Goal: Information Seeking & Learning: Learn about a topic

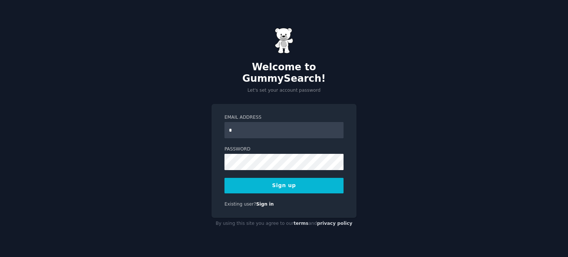
type input "**********"
click at [300, 180] on button "Sign up" at bounding box center [283, 186] width 119 height 16
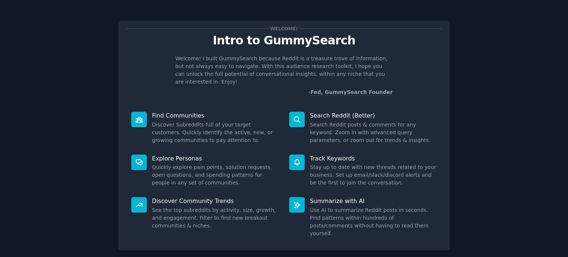
scroll to position [32, 0]
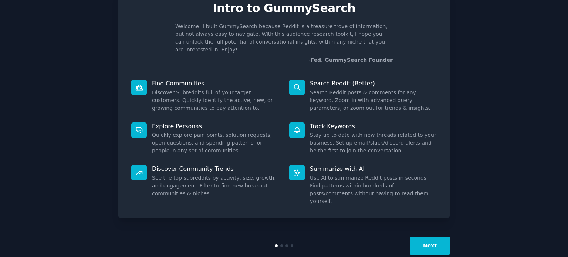
click at [429, 237] on button "Next" at bounding box center [430, 246] width 40 height 18
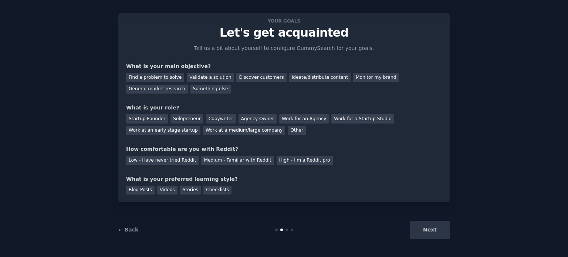
scroll to position [7, 0]
click at [442, 233] on div "Next" at bounding box center [394, 230] width 111 height 18
click at [251, 76] on div "Discover customers" at bounding box center [261, 77] width 50 height 9
click at [188, 85] on div "General market research" at bounding box center [157, 89] width 62 height 9
click at [244, 78] on div "Discover customers" at bounding box center [261, 77] width 50 height 9
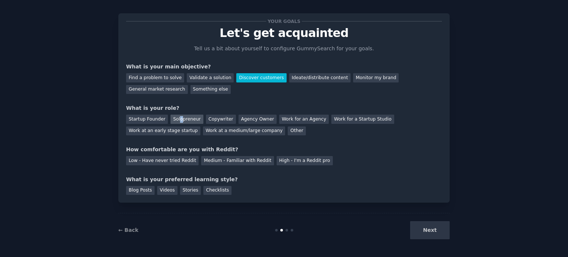
click at [176, 115] on div "Solopreneur" at bounding box center [186, 119] width 33 height 9
click at [249, 160] on div "Medium - Familiar with Reddit" at bounding box center [237, 160] width 72 height 9
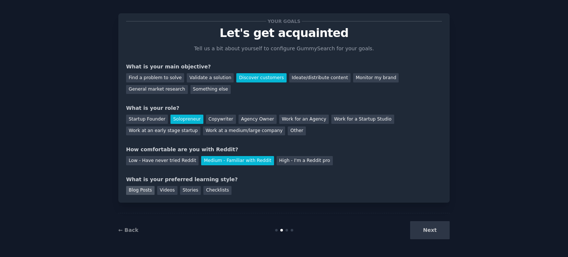
click at [143, 190] on div "Blog Posts" at bounding box center [140, 190] width 28 height 9
click at [430, 230] on button "Next" at bounding box center [430, 230] width 40 height 18
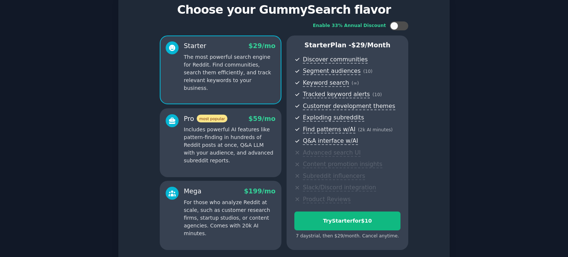
scroll to position [74, 0]
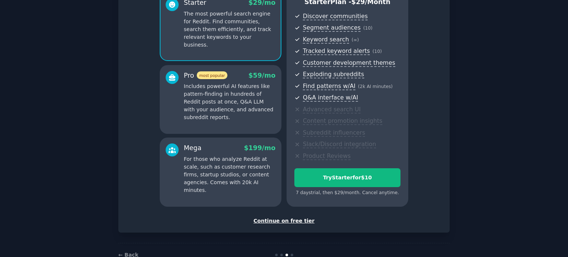
click at [299, 220] on div "Continue on free tier" at bounding box center [284, 221] width 316 height 8
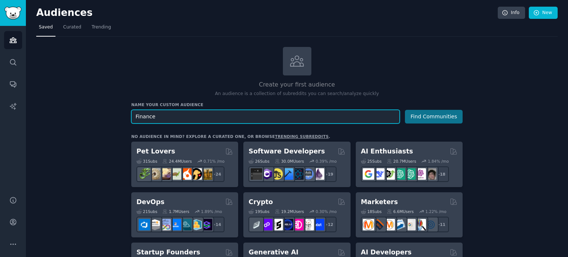
type input "Finance"
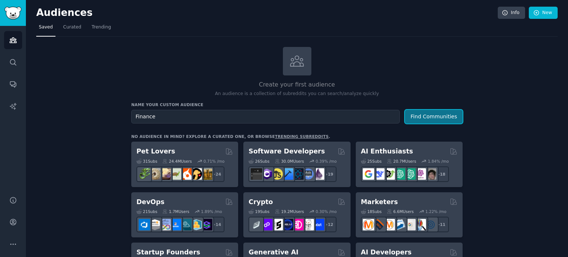
click at [448, 115] on button "Find Communities" at bounding box center [434, 117] width 58 height 14
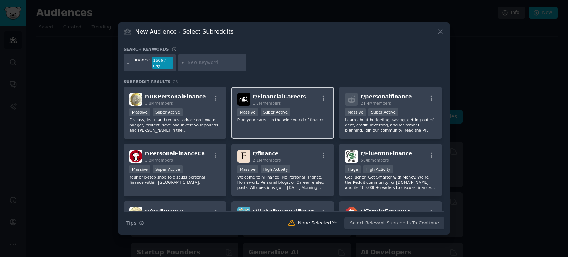
click at [310, 114] on div "Massive Super Active" at bounding box center [282, 112] width 91 height 9
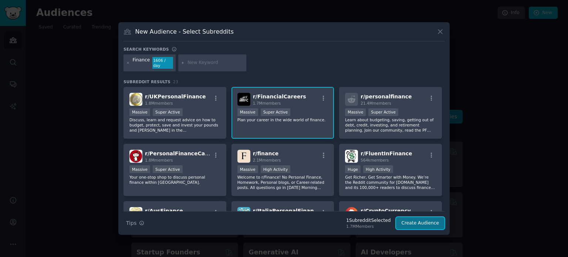
click at [411, 223] on button "Create Audience" at bounding box center [420, 223] width 49 height 13
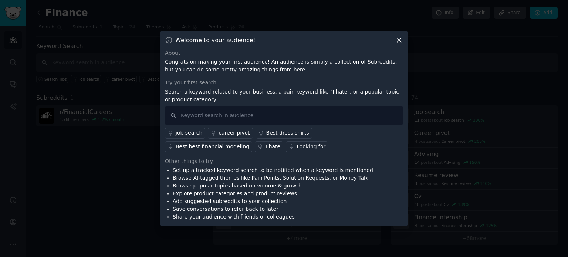
click at [237, 131] on div "career pivot" at bounding box center [233, 133] width 31 height 8
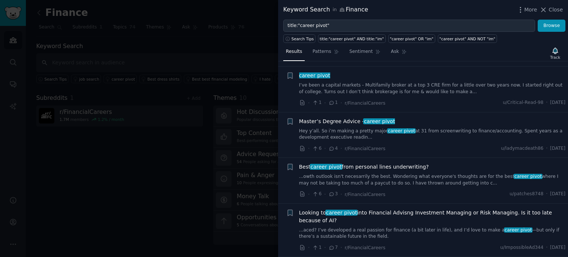
scroll to position [148, 0]
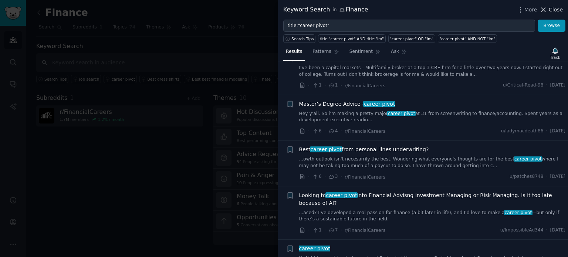
click at [553, 12] on span "Close" at bounding box center [556, 10] width 14 height 8
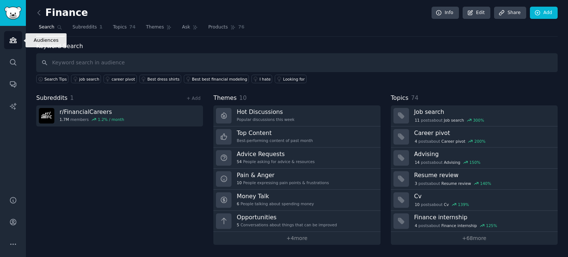
click at [13, 41] on icon "Sidebar" at bounding box center [13, 40] width 8 height 8
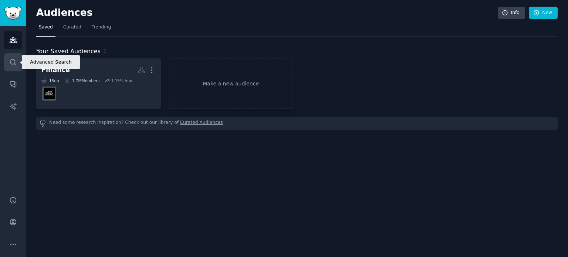
click at [13, 62] on icon "Sidebar" at bounding box center [13, 62] width 8 height 8
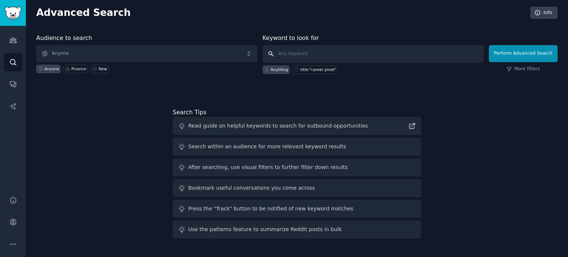
click at [312, 55] on input "text" at bounding box center [372, 54] width 221 height 18
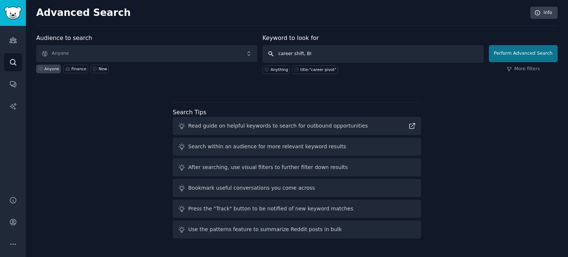
type input "career shift, BI"
click at [532, 55] on button "Perform Advanced Search" at bounding box center [523, 53] width 69 height 17
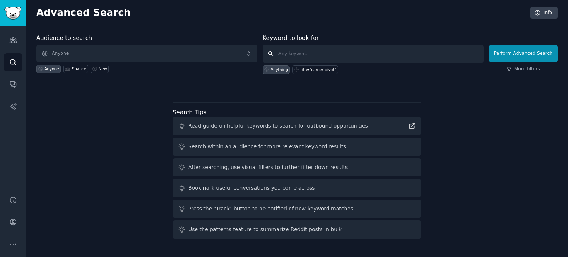
click at [313, 56] on input "text" at bounding box center [372, 54] width 221 height 18
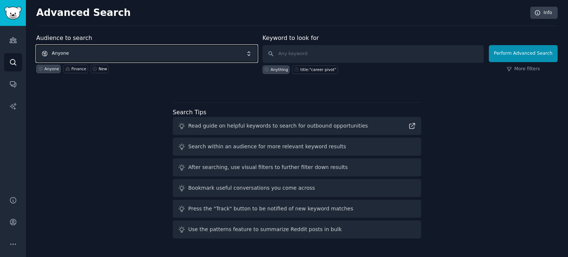
click at [224, 56] on span "Anyone" at bounding box center [146, 53] width 221 height 17
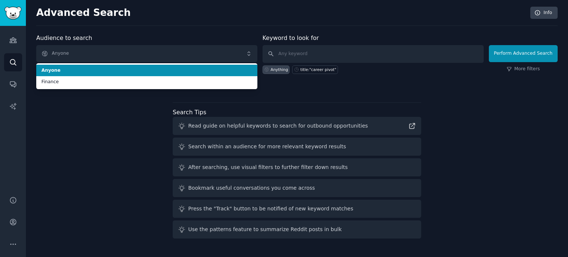
click at [220, 65] on li "Anyone" at bounding box center [146, 71] width 221 height 12
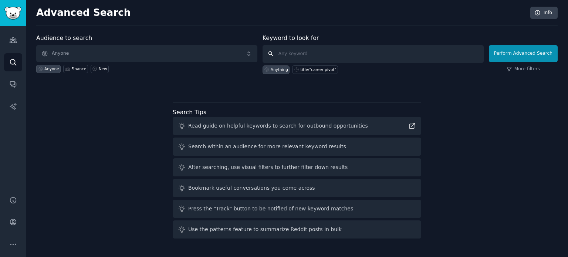
click at [299, 54] on input "text" at bounding box center [372, 54] width 221 height 18
type input "Career"
click at [366, 125] on div "Read guide on helpful keywords to search for outbound opportunities" at bounding box center [297, 126] width 248 height 18
click at [12, 81] on icon "Sidebar" at bounding box center [13, 84] width 8 height 8
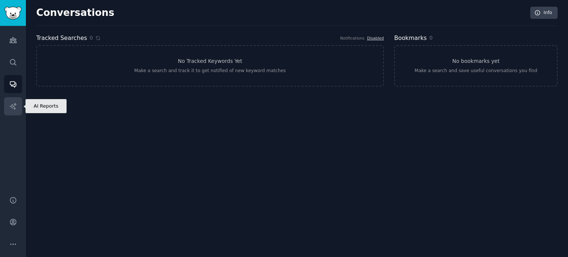
click at [12, 103] on icon "Sidebar" at bounding box center [13, 106] width 8 height 8
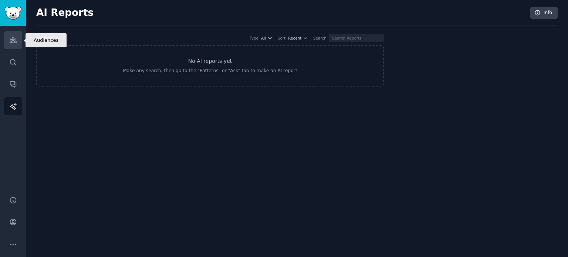
click at [6, 45] on link "Audiences" at bounding box center [13, 40] width 18 height 18
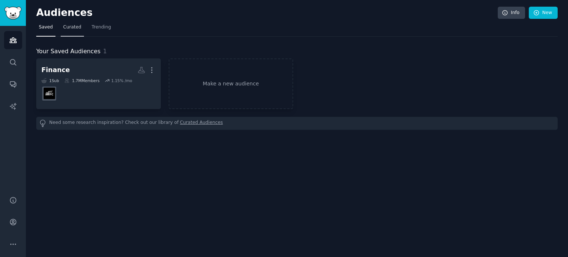
click at [80, 28] on link "Curated" at bounding box center [72, 28] width 23 height 15
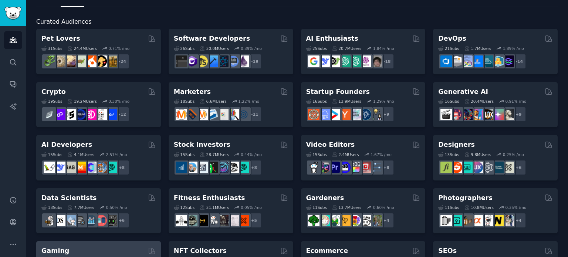
scroll to position [74, 0]
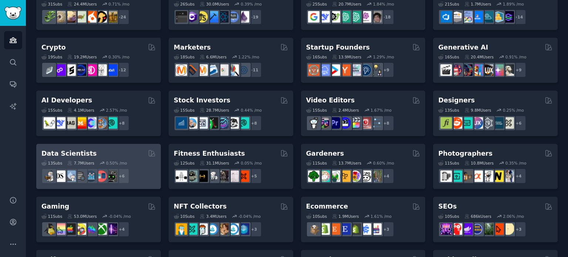
click at [111, 159] on div "13 Sub s 7.7M Users 0.50 % /mo r/data + 6" at bounding box center [98, 171] width 114 height 26
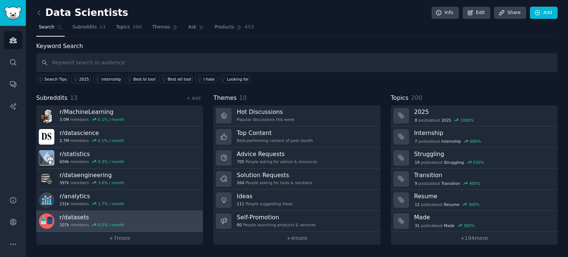
click at [74, 213] on h3 "r/ datasets" at bounding box center [92, 217] width 65 height 8
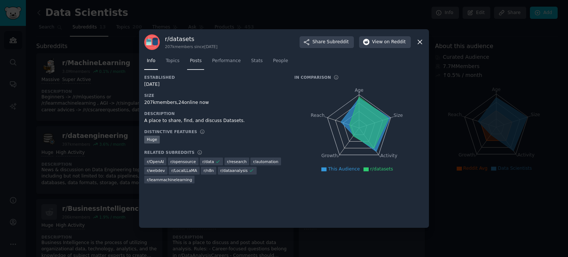
click at [192, 55] on link "Posts" at bounding box center [195, 62] width 17 height 15
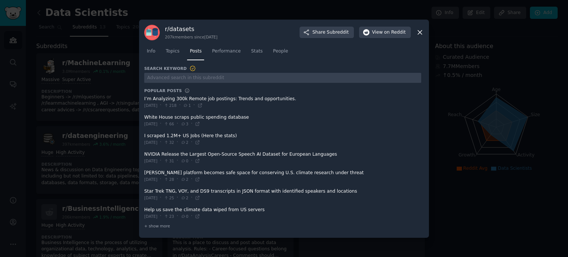
click at [420, 34] on icon at bounding box center [420, 32] width 8 height 8
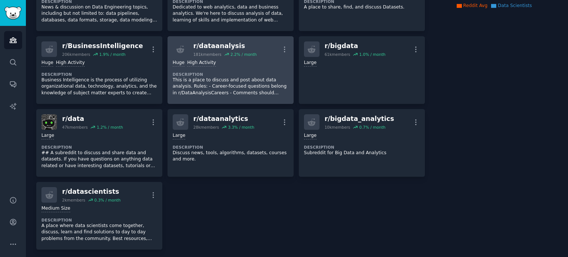
scroll to position [185, 0]
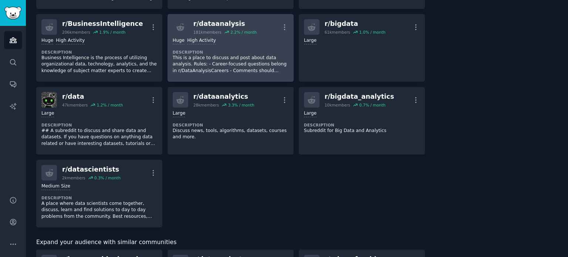
click at [269, 60] on p "This is a place to discuss and post about data analysis. Rules: - Career-focuse…" at bounding box center [231, 65] width 116 height 20
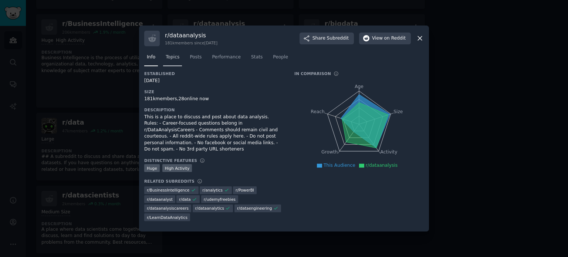
click at [177, 57] on link "Topics" at bounding box center [172, 58] width 19 height 15
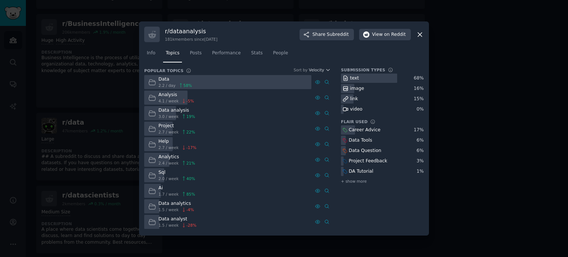
click at [200, 85] on div at bounding box center [227, 82] width 167 height 14
click at [164, 146] on span "2.7 / week" at bounding box center [169, 147] width 20 height 5
click at [225, 56] on span "Performance" at bounding box center [226, 53] width 29 height 7
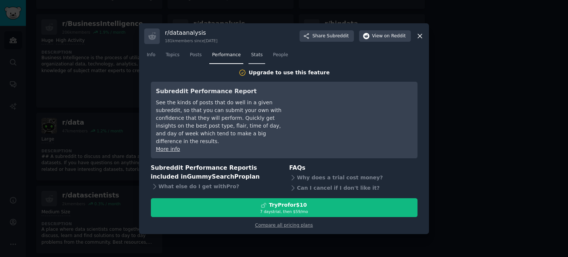
click at [251, 58] on span "Stats" at bounding box center [256, 55] width 11 height 7
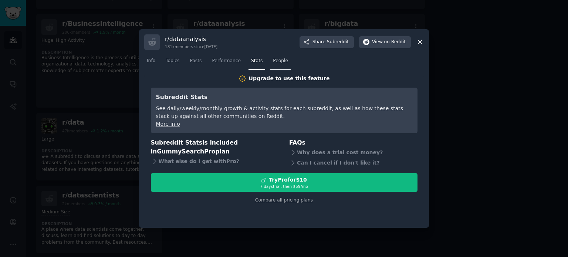
click at [270, 65] on link "People" at bounding box center [280, 62] width 20 height 15
click at [188, 57] on link "Posts" at bounding box center [195, 62] width 17 height 15
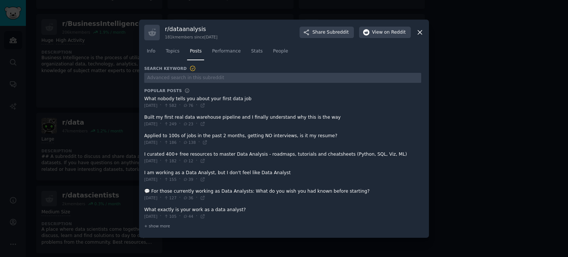
click at [259, 135] on span at bounding box center [282, 139] width 277 height 18
click at [191, 134] on span at bounding box center [282, 139] width 277 height 18
click at [163, 132] on span at bounding box center [282, 139] width 277 height 18
click at [169, 139] on div "Thu 8/7/2025 · 186 · 138 ·" at bounding box center [175, 142] width 63 height 7
click at [423, 31] on icon at bounding box center [420, 32] width 8 height 8
